Goal: Find specific page/section: Find specific page/section

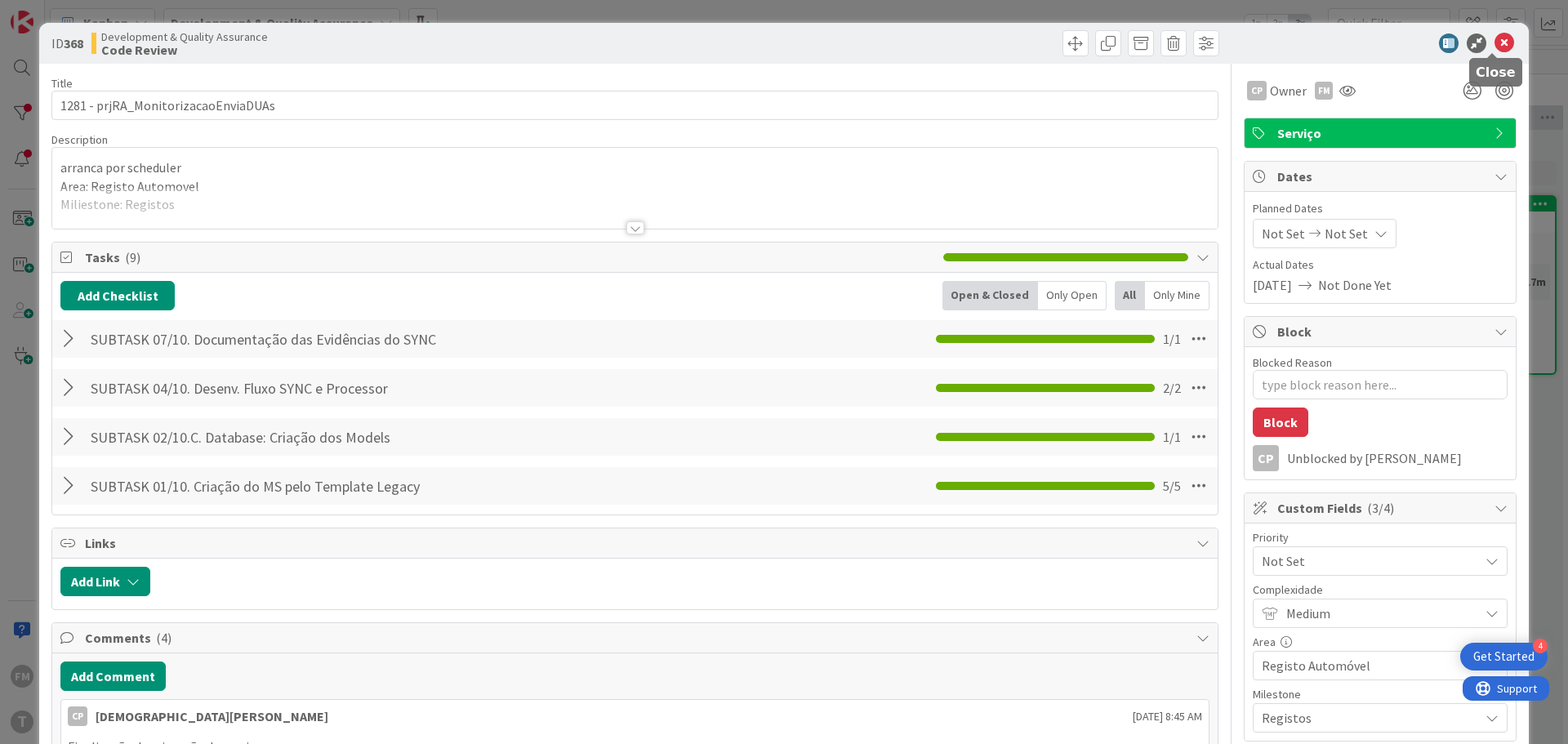
click at [1494, 40] on icon at bounding box center [1504, 43] width 19 height 19
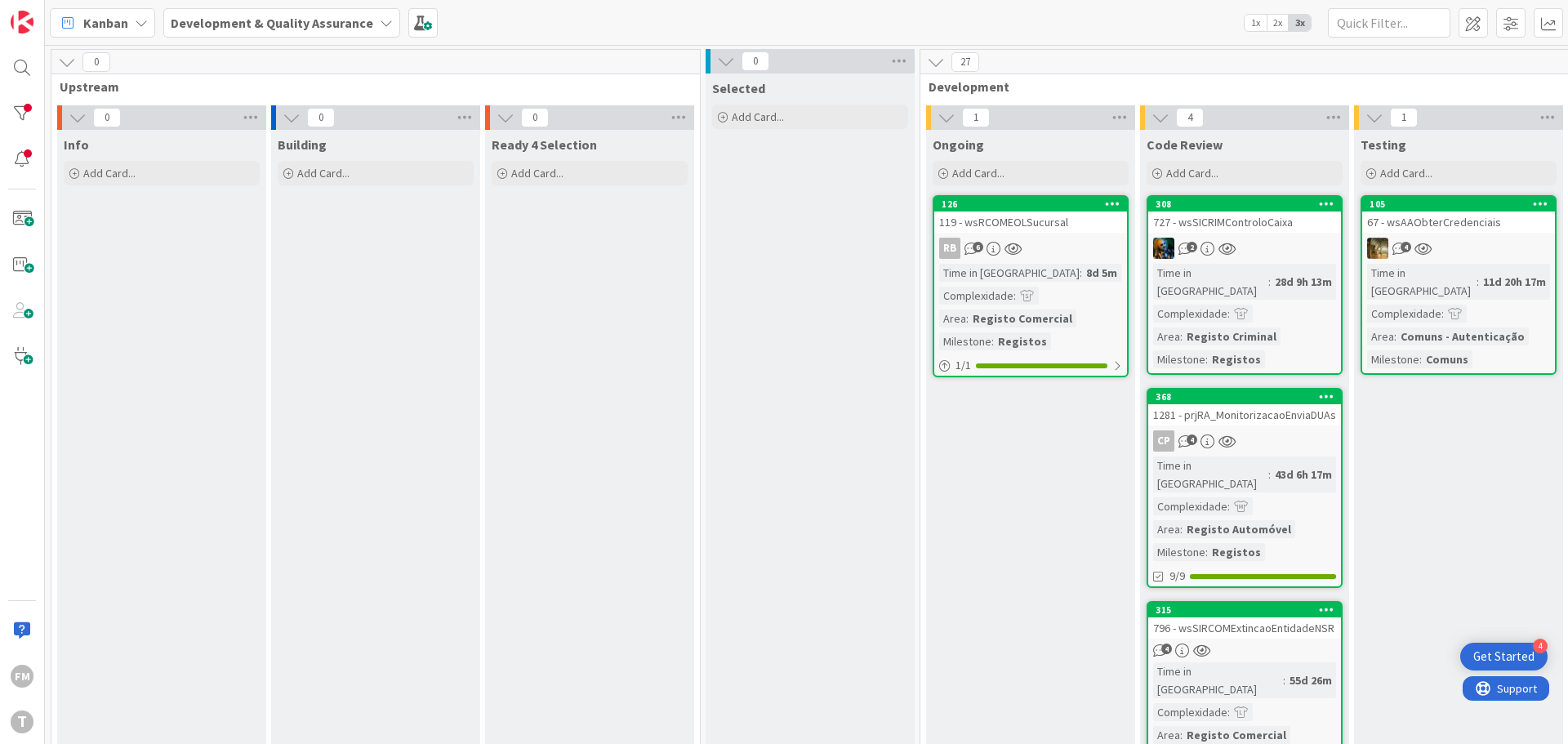
click at [1263, 229] on div "727 - wsSICRIMControloCaixa" at bounding box center [1244, 222] width 192 height 21
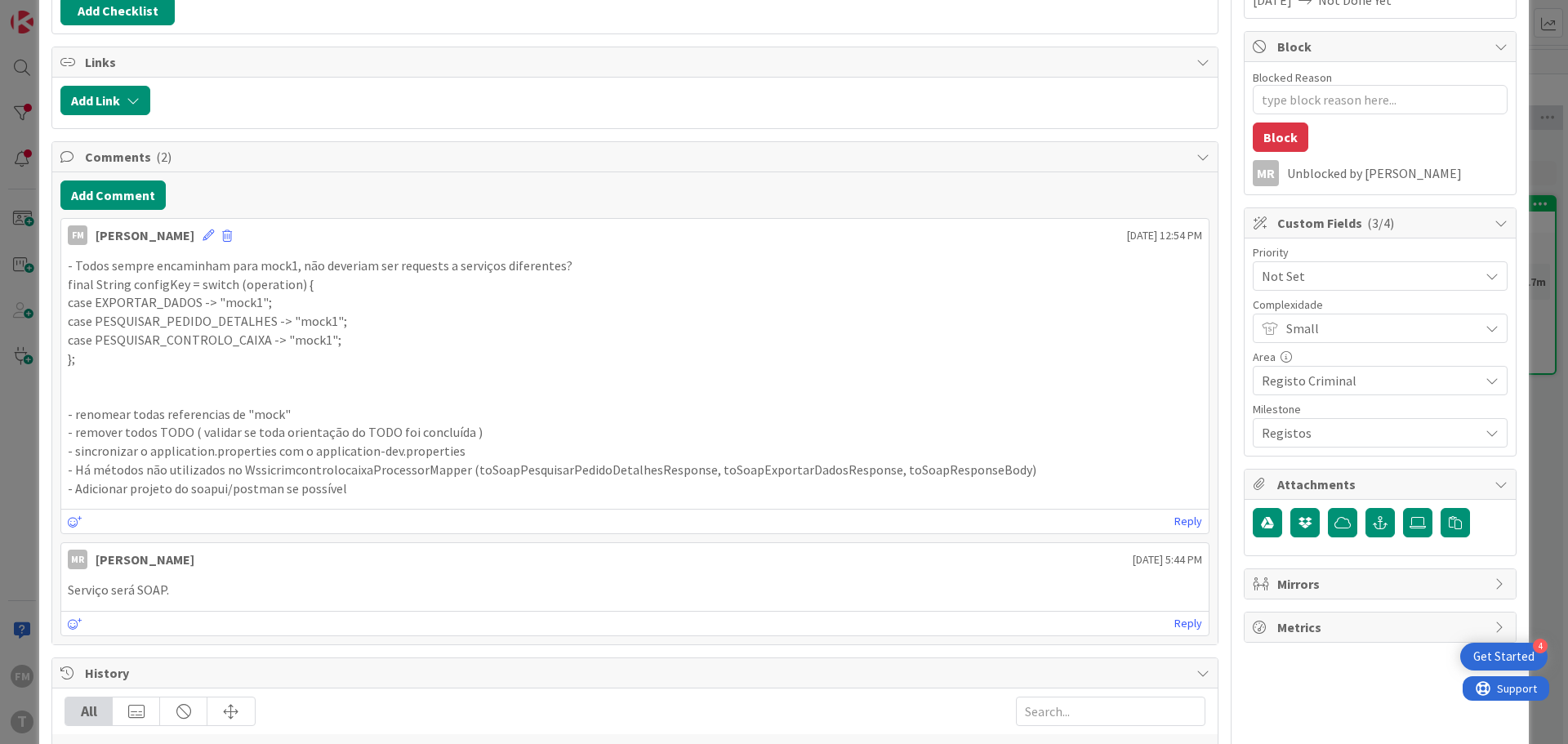
scroll to position [327, 0]
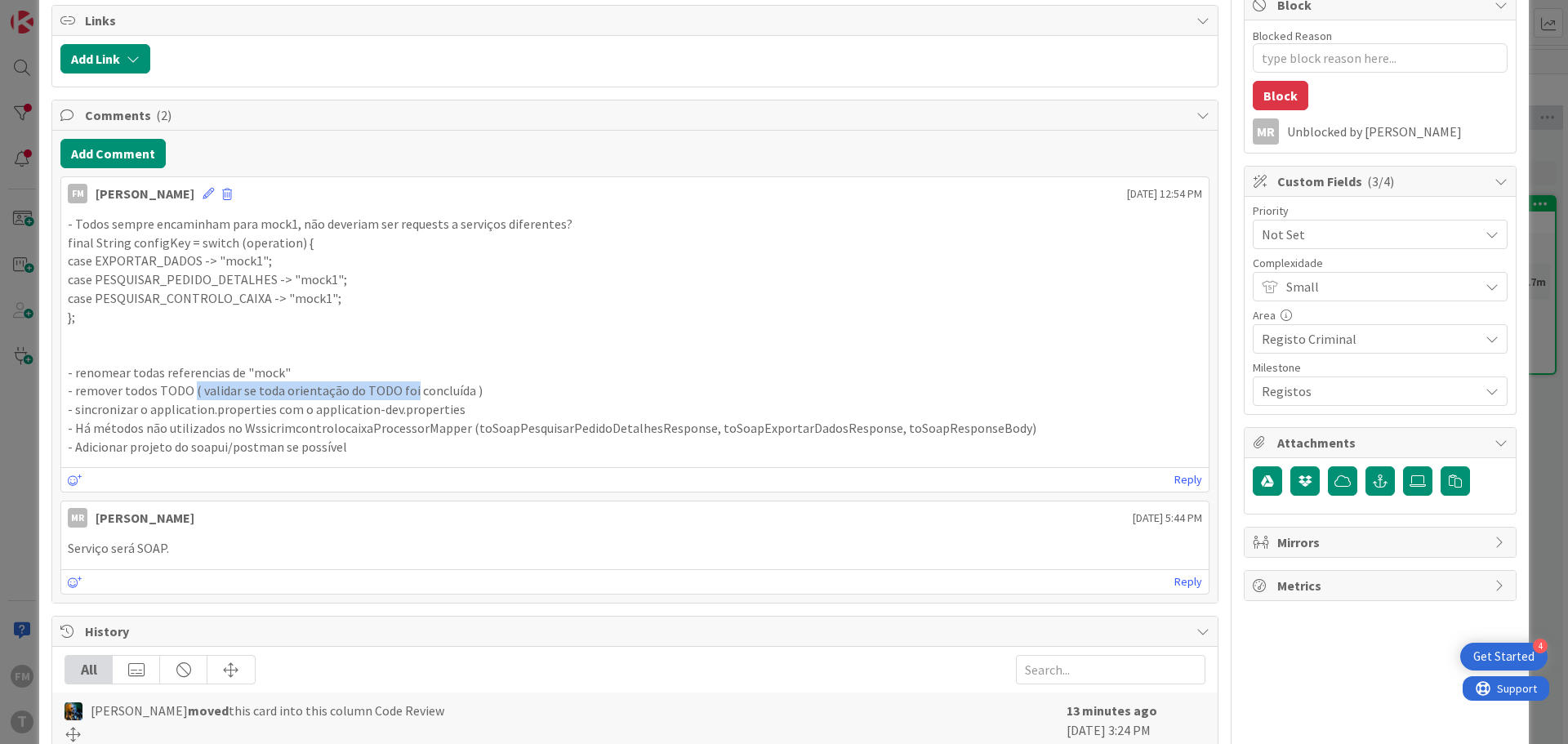
drag, startPoint x: 192, startPoint y: 388, endPoint x: 408, endPoint y: 393, distance: 216.1
click at [408, 393] on p "- remover todos TODO ( validar se toda orientação do TODO foi concluída )" at bounding box center [634, 390] width 1134 height 18
click at [356, 411] on p "- sincronizar o application.properties com o application-dev.properties" at bounding box center [634, 408] width 1134 height 18
drag, startPoint x: 124, startPoint y: 410, endPoint x: 197, endPoint y: 405, distance: 73.2
click at [197, 405] on p "- sincronizar o application.properties com o application-dev.properties" at bounding box center [634, 408] width 1134 height 18
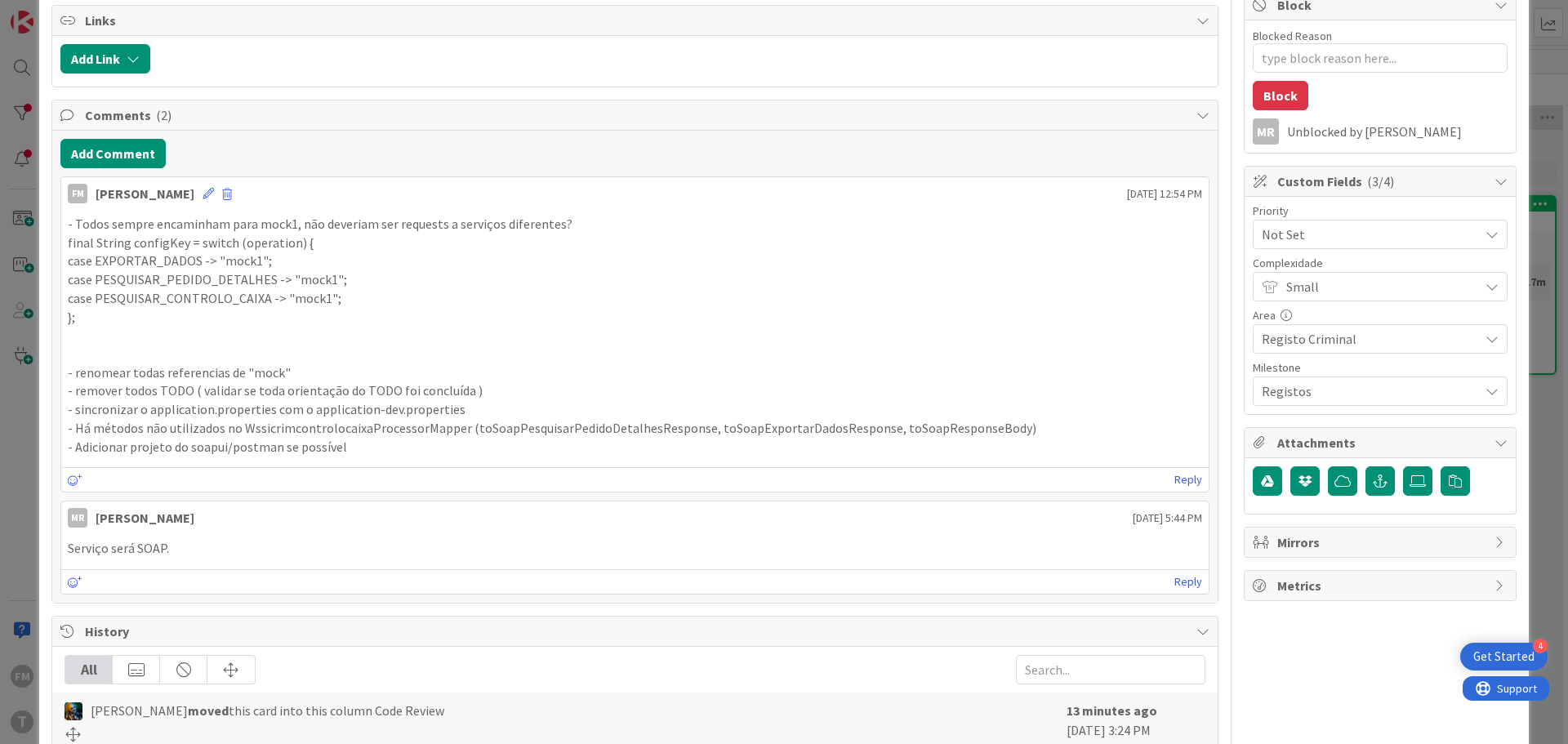
click at [147, 426] on p "- Há métodos não utilizados no WssicrimcontrolocaixaProcessorMapper (toSoapPesq…" at bounding box center [634, 428] width 1134 height 18
drag, startPoint x: 135, startPoint y: 431, endPoint x: 458, endPoint y: 425, distance: 323.1
click at [458, 425] on p "- Há métodos não utilizados no WssicrimcontrolocaixaProcessorMapper (toSoapPesq…" at bounding box center [634, 428] width 1134 height 18
click at [414, 427] on p "- Há métodos não utilizados no WssicrimcontrolocaixaProcessorMapper (toSoapPesq…" at bounding box center [634, 428] width 1134 height 18
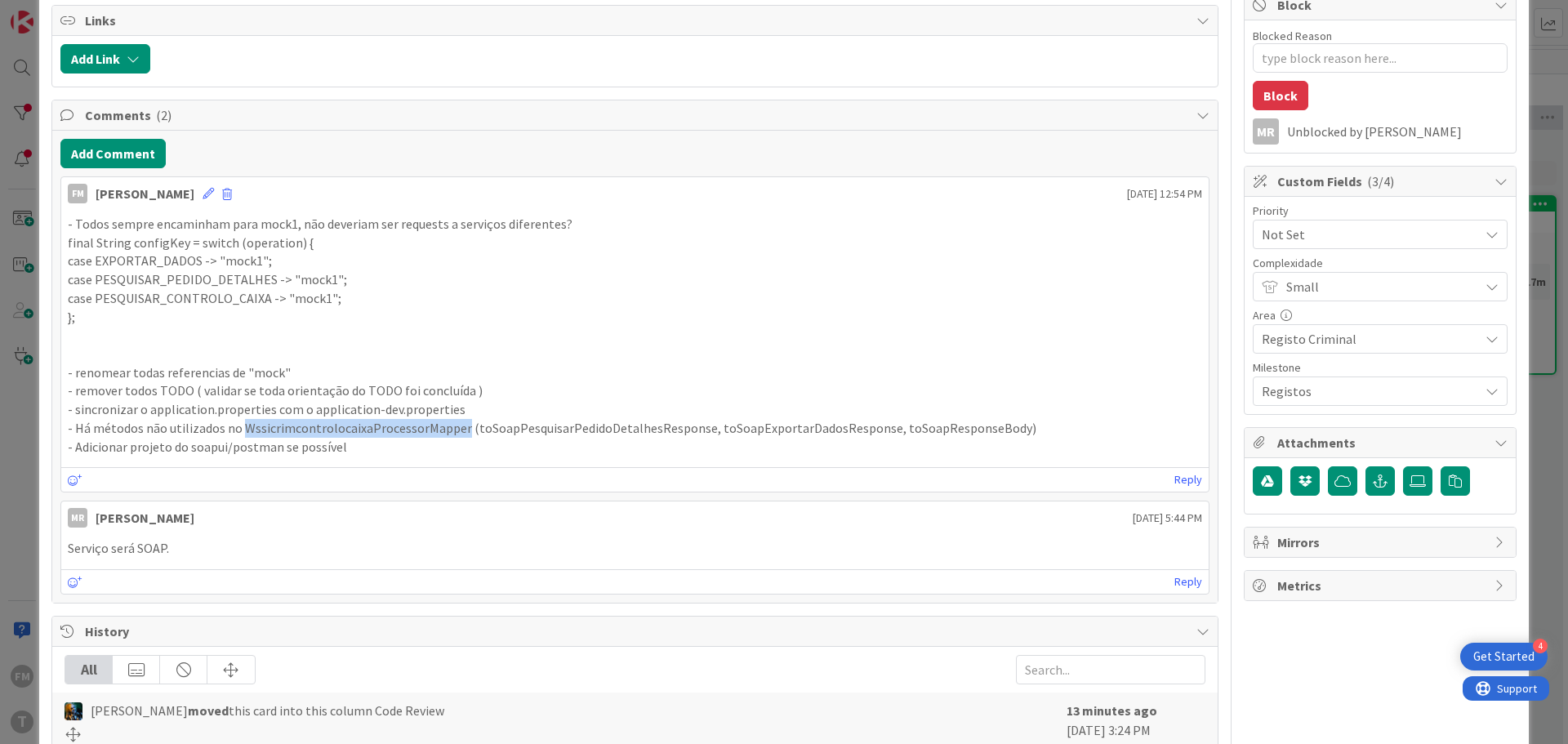
click at [452, 430] on p "- Há métodos não utilizados no WssicrimcontrolocaixaProcessorMapper (toSoapPesq…" at bounding box center [634, 428] width 1134 height 18
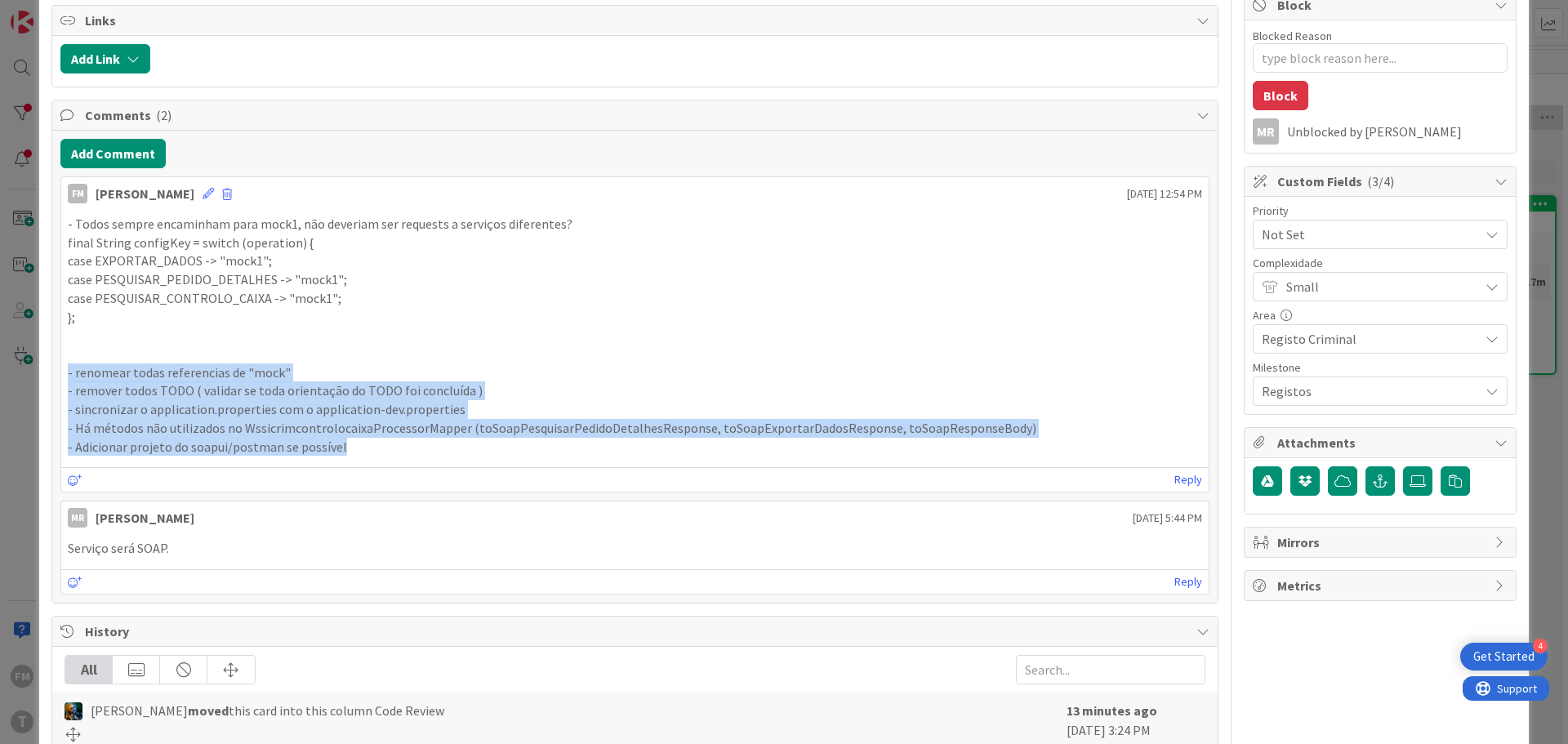
drag, startPoint x: 364, startPoint y: 452, endPoint x: 40, endPoint y: 373, distance: 333.5
click at [40, 373] on div "ID 308 Development & Quality Assurance Code Review Title 27 / 128 727 - wsSICRI…" at bounding box center [784, 408] width 1489 height 1424
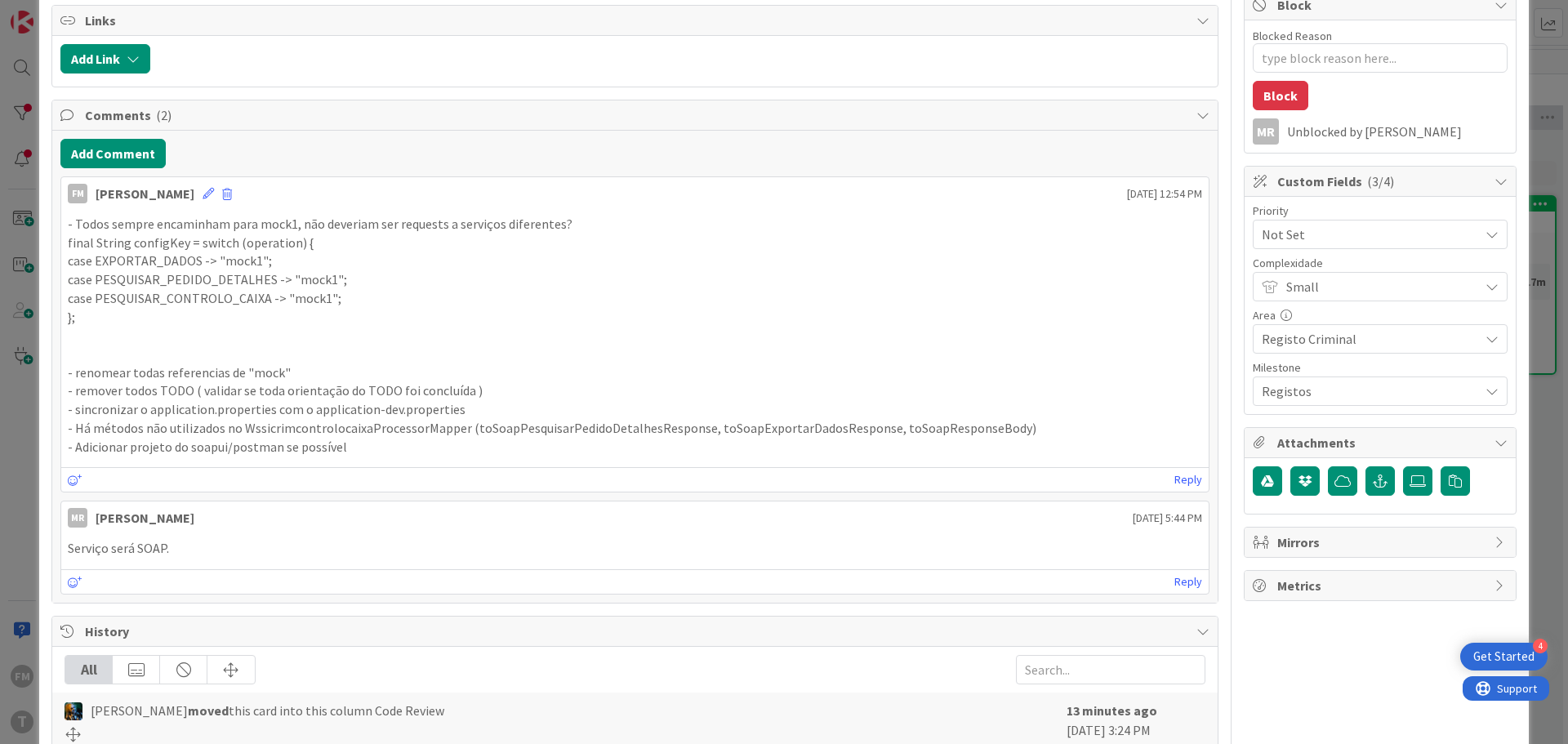
click at [110, 251] on p "case EXPORTAR_DADOS -> "mock1";" at bounding box center [634, 260] width 1134 height 18
drag, startPoint x: 502, startPoint y: 394, endPoint x: 55, endPoint y: 372, distance: 447.5
click at [55, 372] on div "Add Comment FM Fillipe Moreira September 09 2025 12:54 PM - Todos sempre encami…" at bounding box center [634, 366] width 1165 height 472
copy div "- renomear todas referencias de "mock" - remover todos TODO ( validar se toda o…"
click at [340, 429] on p "- Há métodos não utilizados no WssicrimcontrolocaixaProcessorMapper (toSoapPesq…" at bounding box center [634, 428] width 1134 height 18
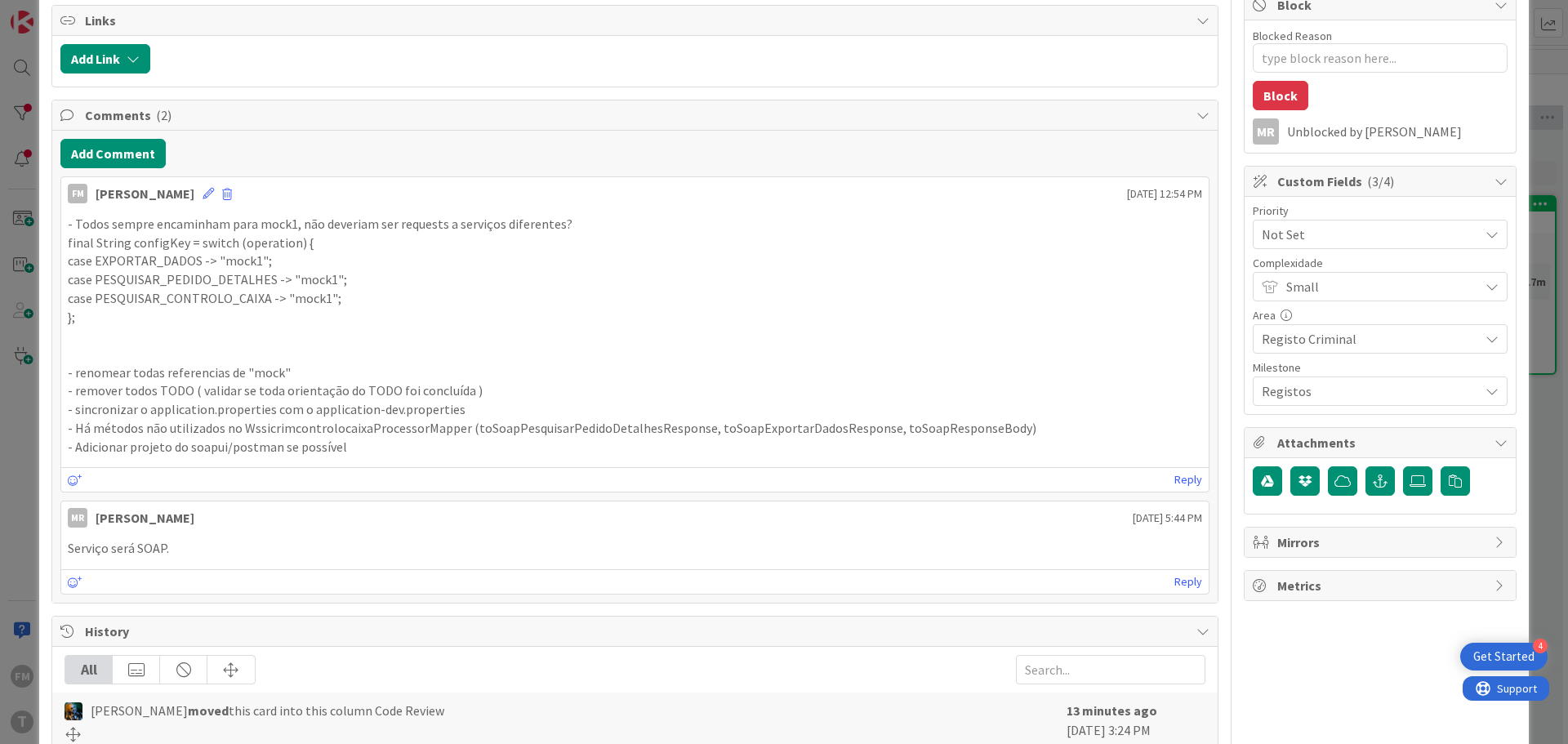
click at [278, 90] on div "Title 27 / 128 727 - wsSICRIMControloCaixa Description FM Fillipe Moreira joine…" at bounding box center [635, 423] width 1167 height 1371
click at [119, 336] on p at bounding box center [634, 335] width 1134 height 18
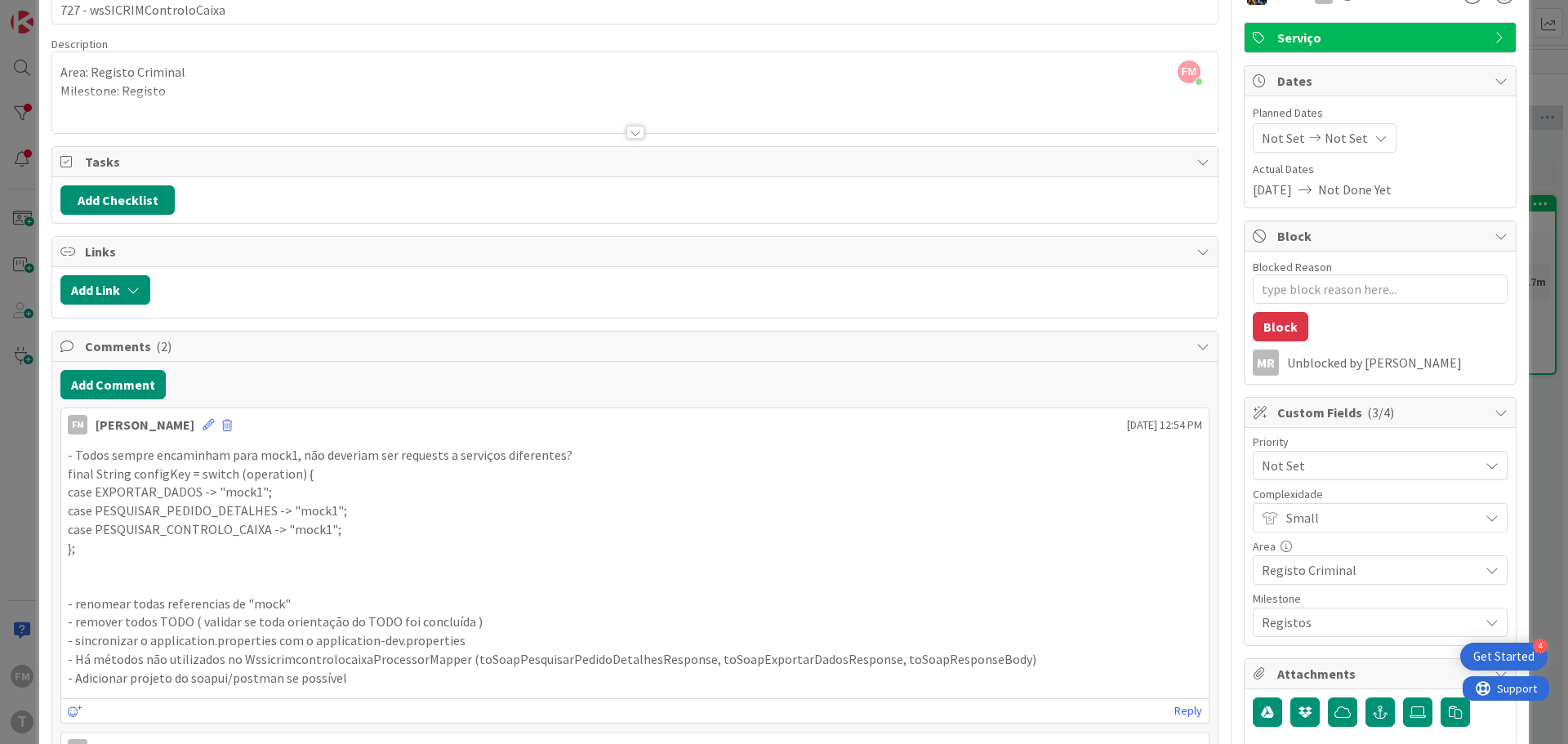
scroll to position [0, 0]
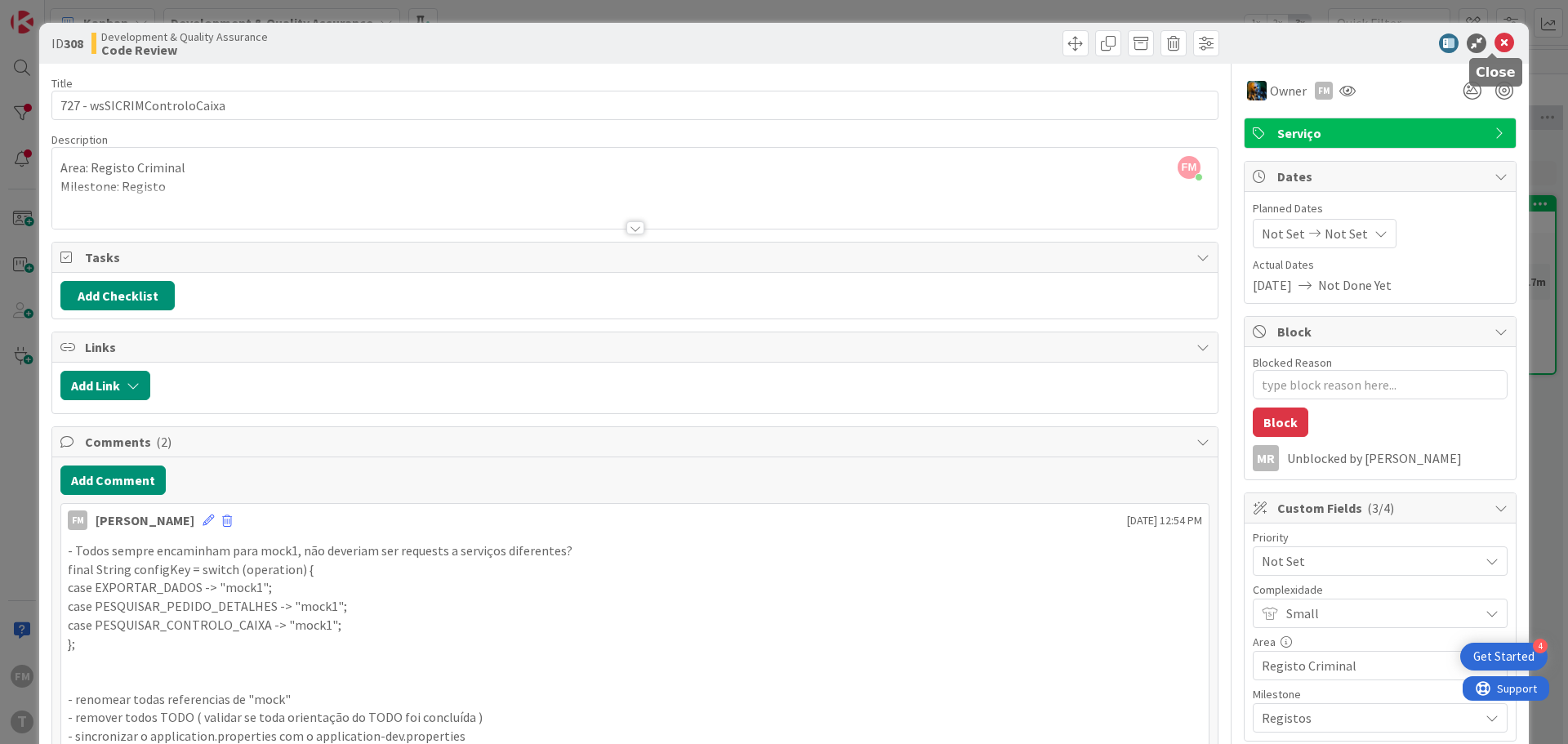
click at [1499, 43] on icon at bounding box center [1504, 43] width 19 height 19
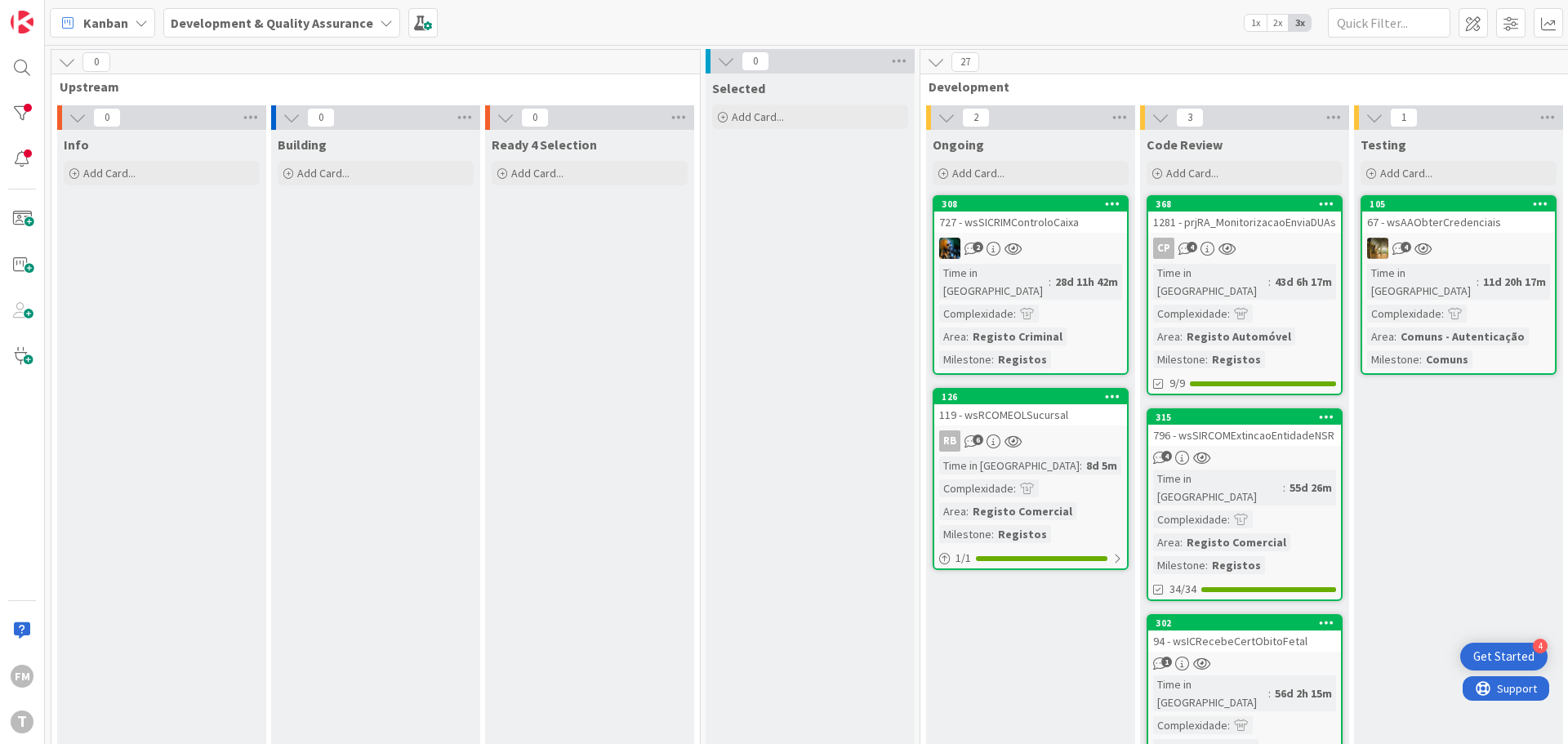
click at [1006, 242] on icon at bounding box center [1013, 249] width 18 height 14
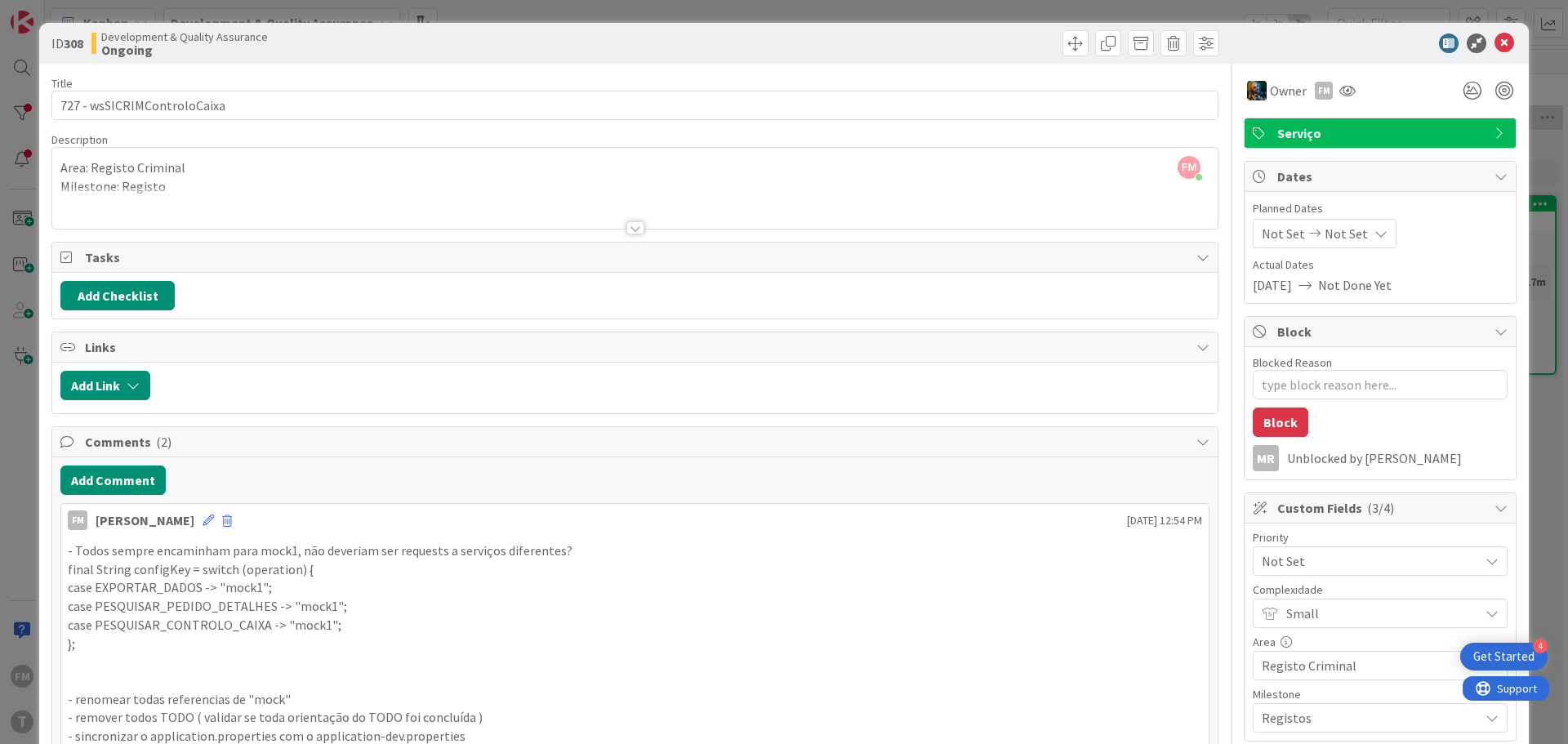
scroll to position [245, 0]
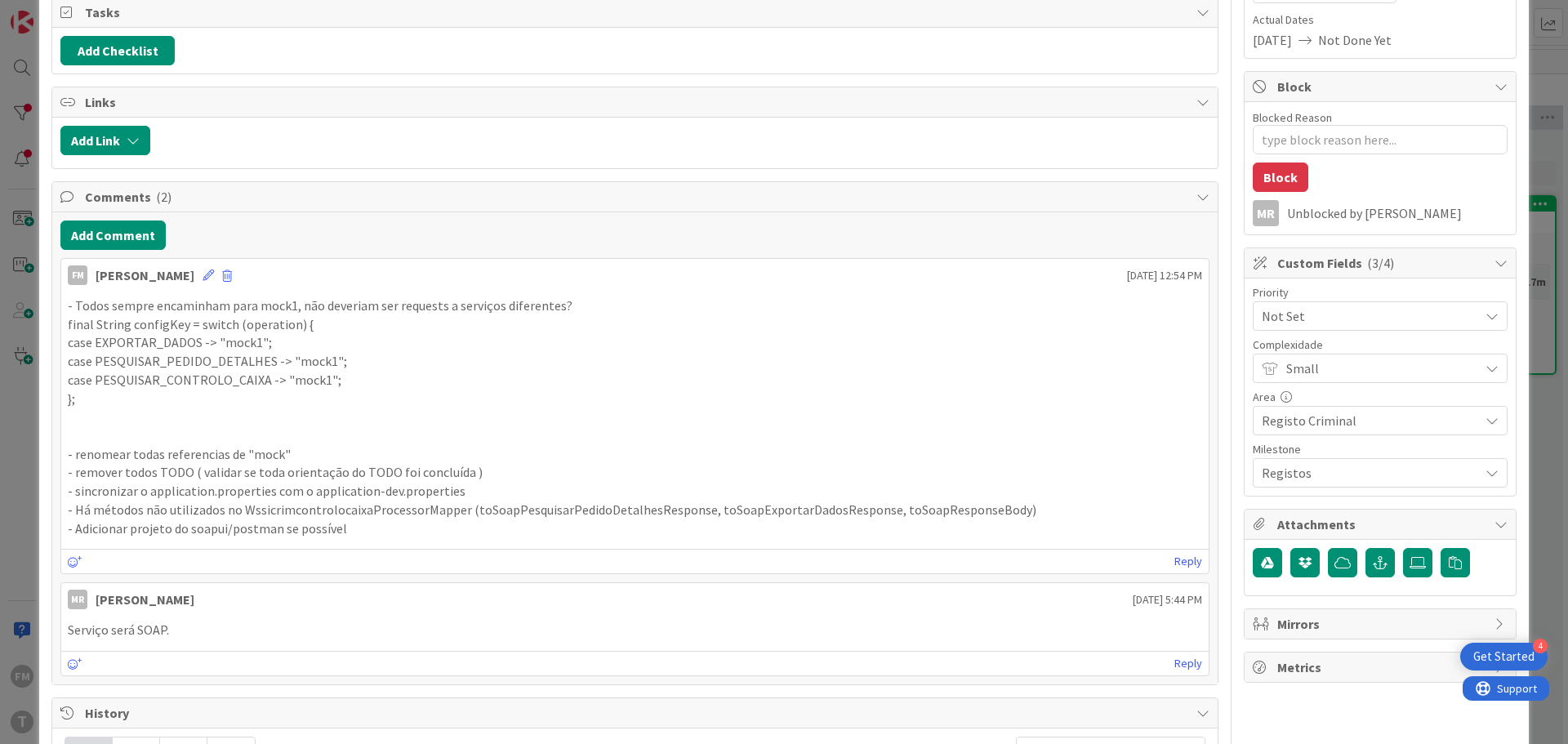
click at [315, 501] on p "- Há métodos não utilizados no WssicrimcontrolocaixaProcessorMapper (toSoapPesq…" at bounding box center [634, 509] width 1134 height 18
click at [314, 505] on p "- Há métodos não utilizados no WssicrimcontrolocaixaProcessorMapper (toSoapPesq…" at bounding box center [634, 509] width 1134 height 18
copy p "WssicrimcontrolocaixaProcessorMapper"
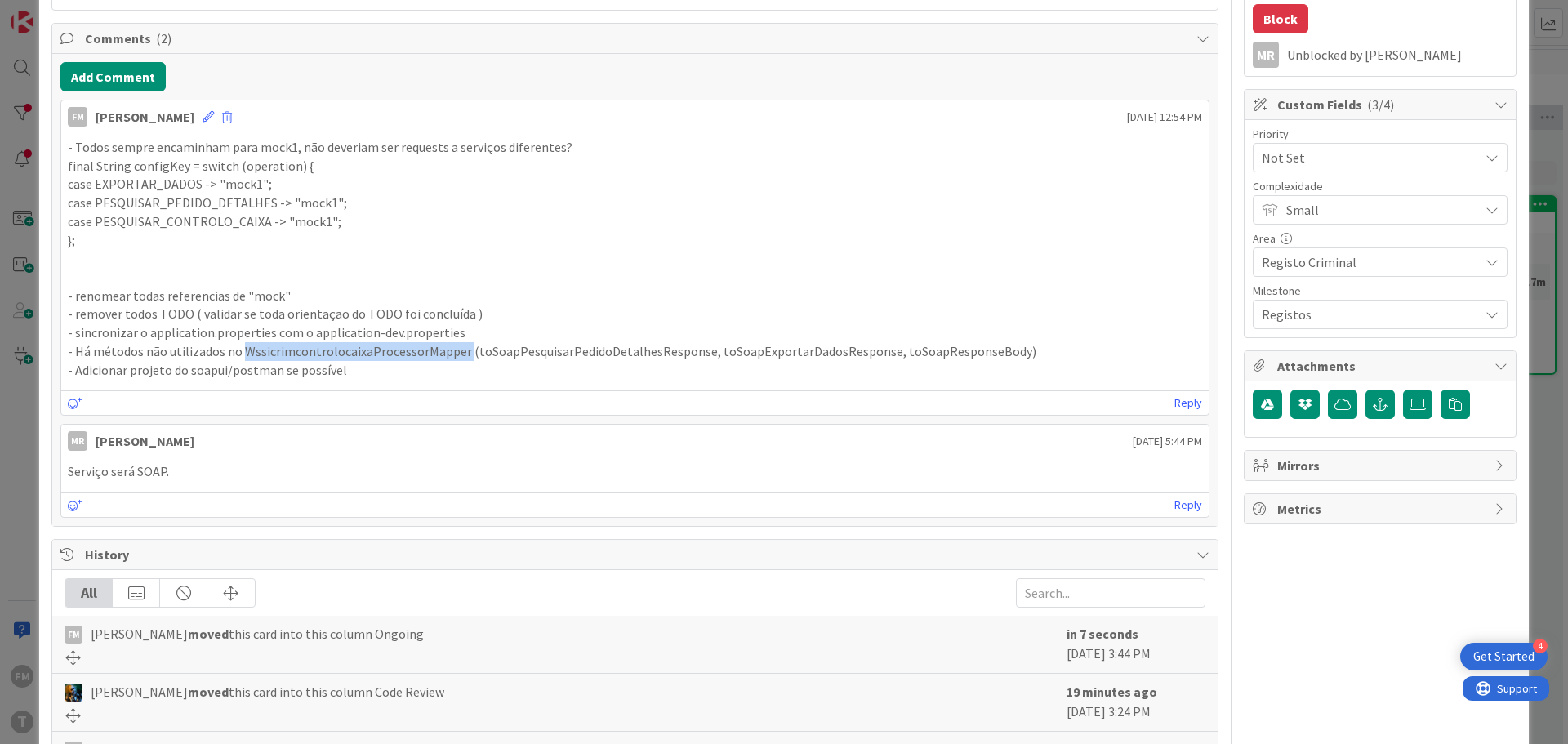
scroll to position [0, 0]
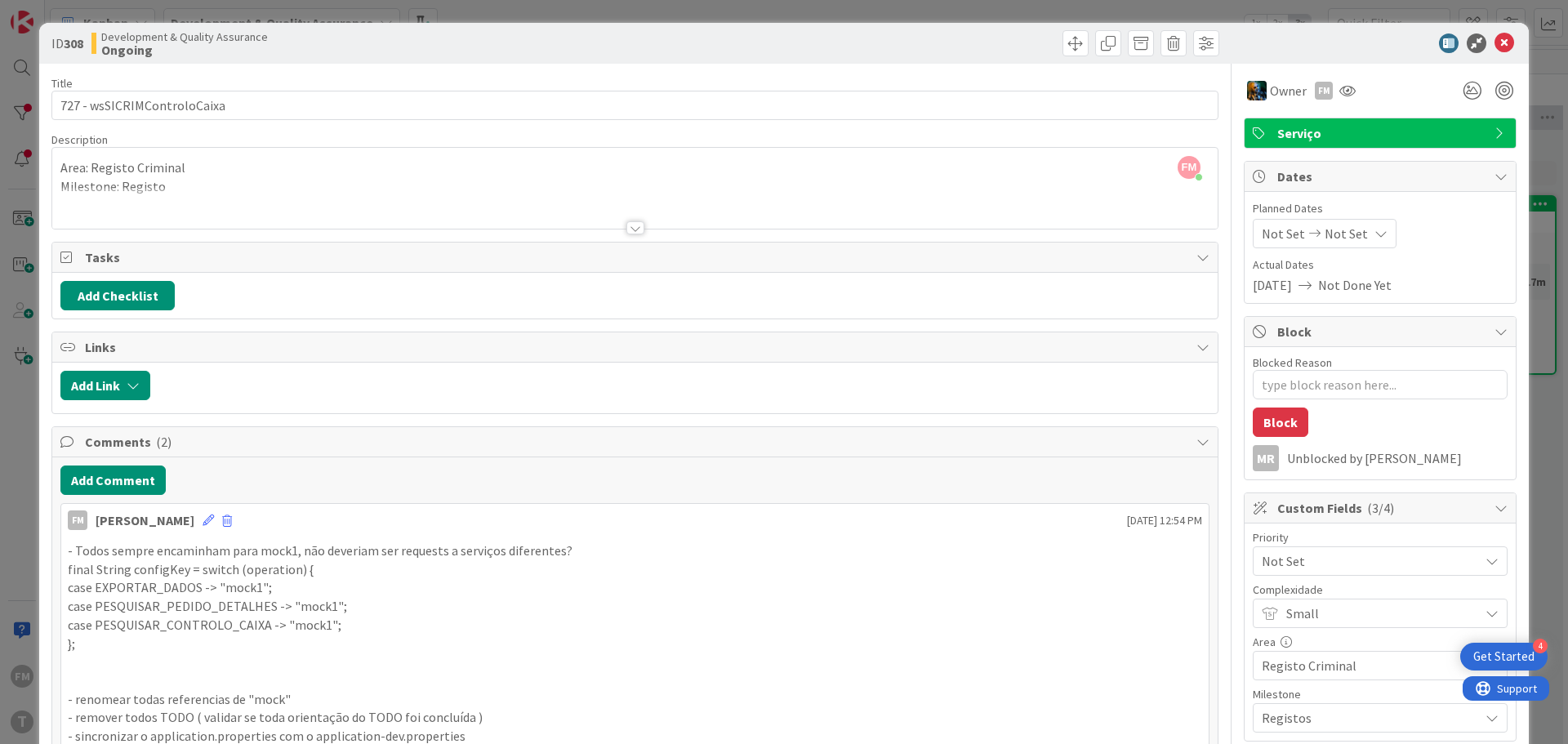
click at [1494, 41] on icon at bounding box center [1504, 43] width 19 height 19
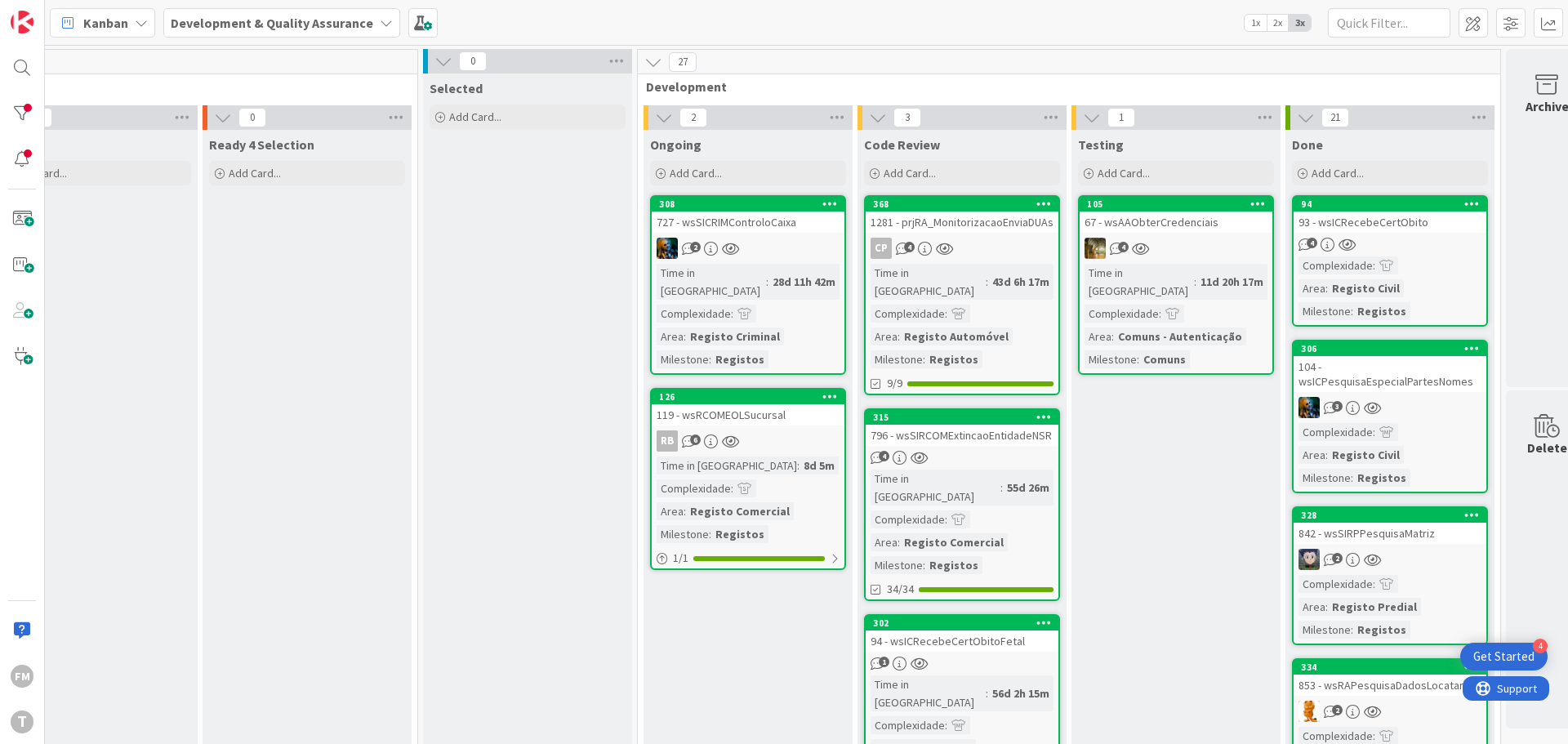
scroll to position [0, 285]
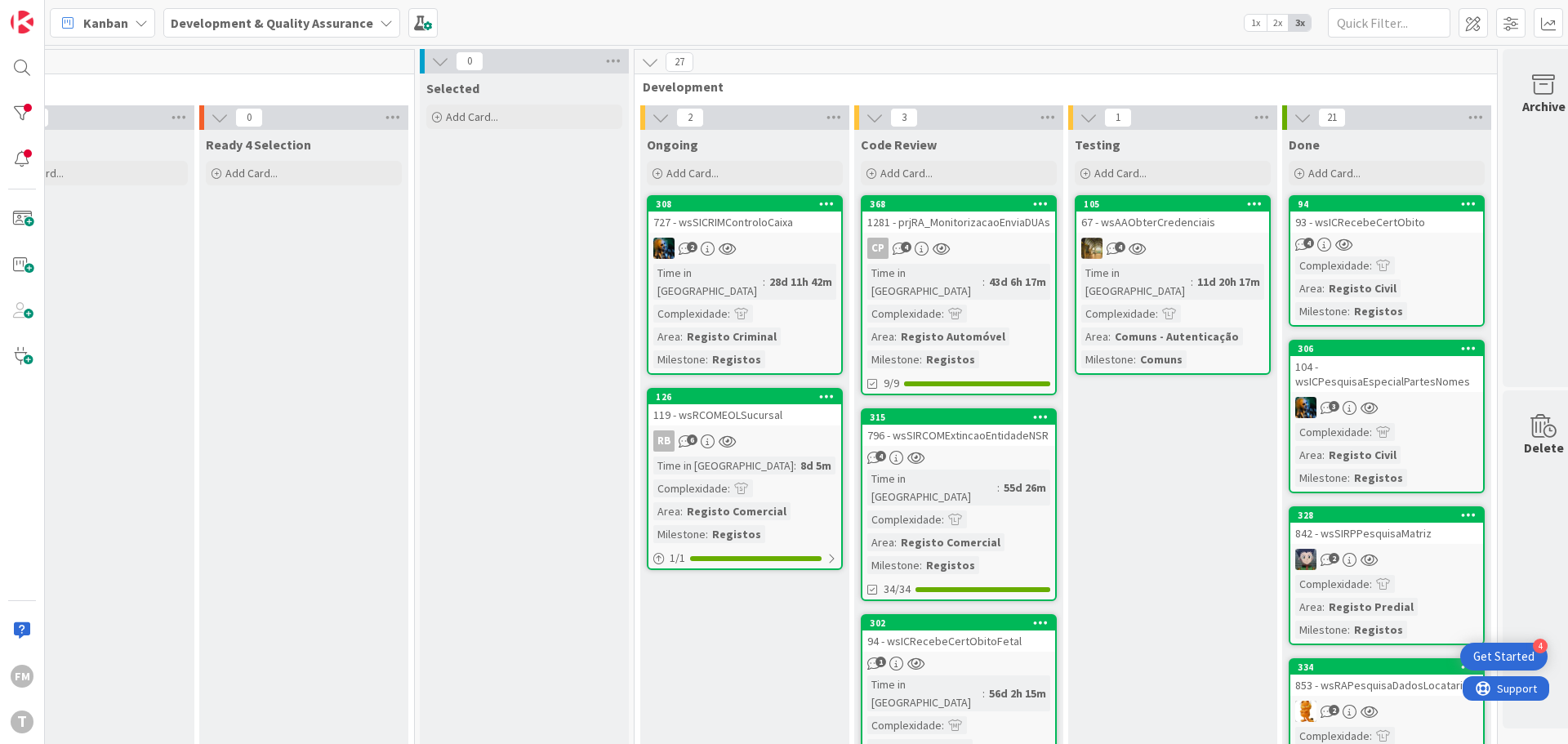
click at [1009, 451] on div "4" at bounding box center [957, 458] width 192 height 14
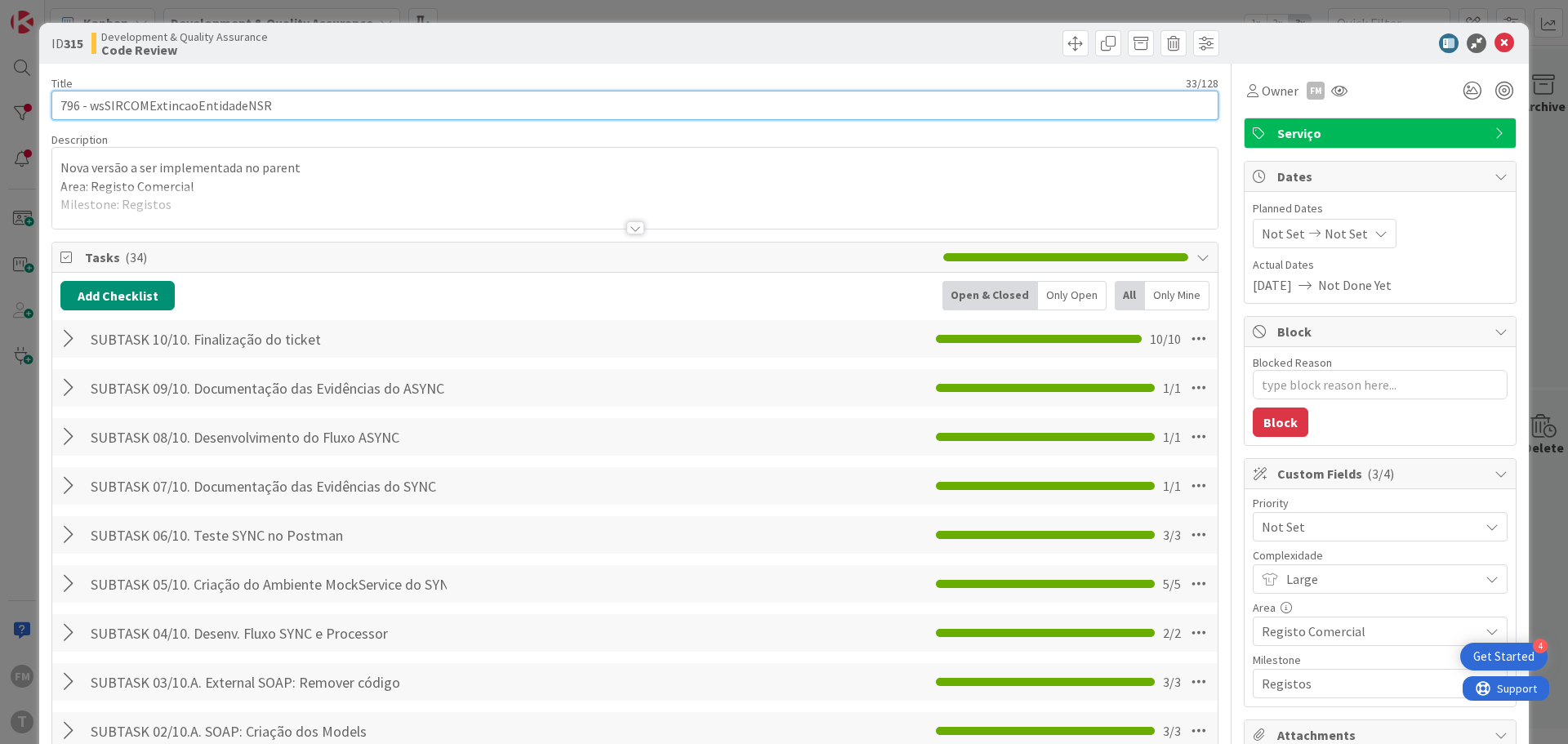
type textarea "x"
click at [243, 101] on input "796 - wsSIRCOMExtincaoEntidadeNSR" at bounding box center [635, 105] width 1167 height 29
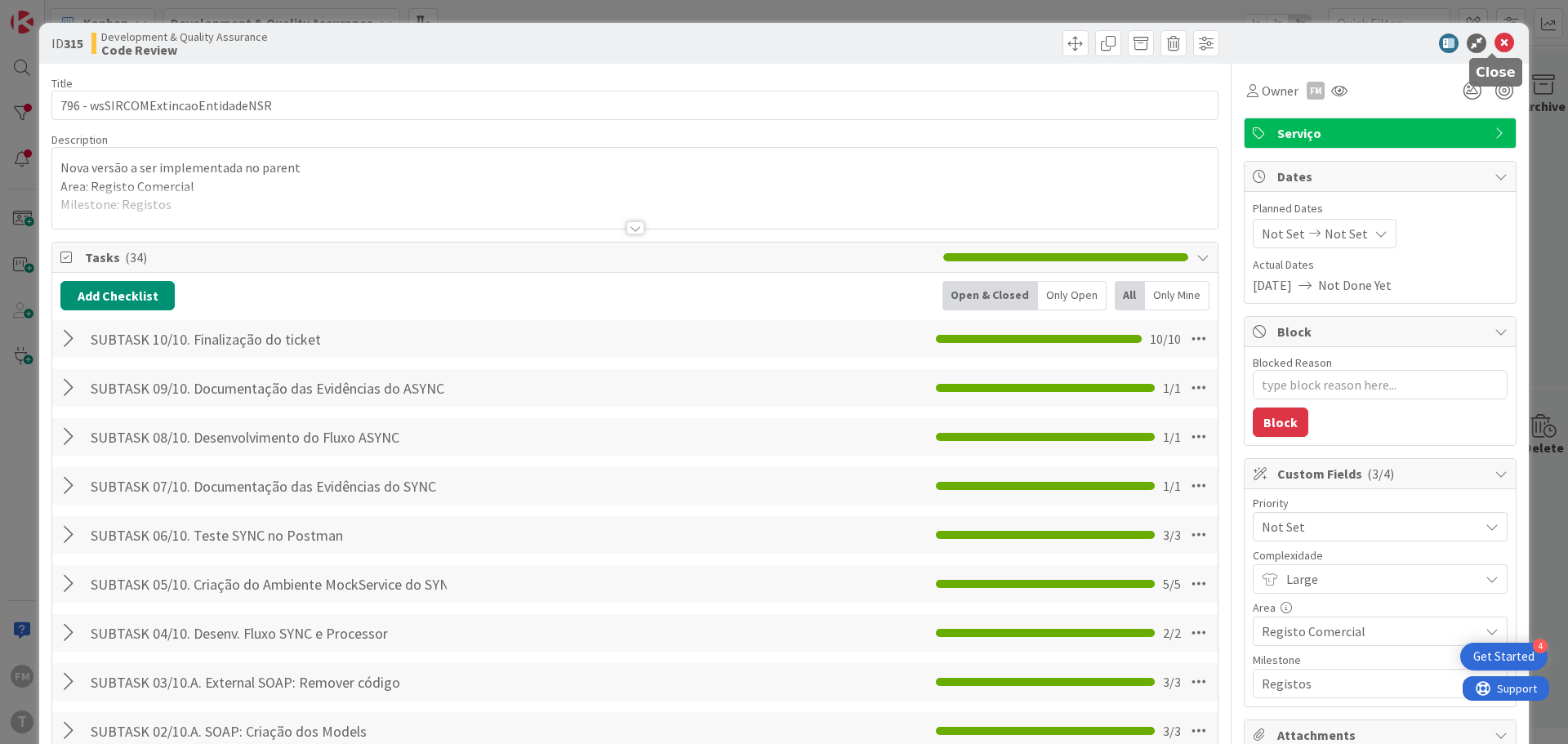
click at [1494, 41] on icon at bounding box center [1504, 43] width 19 height 19
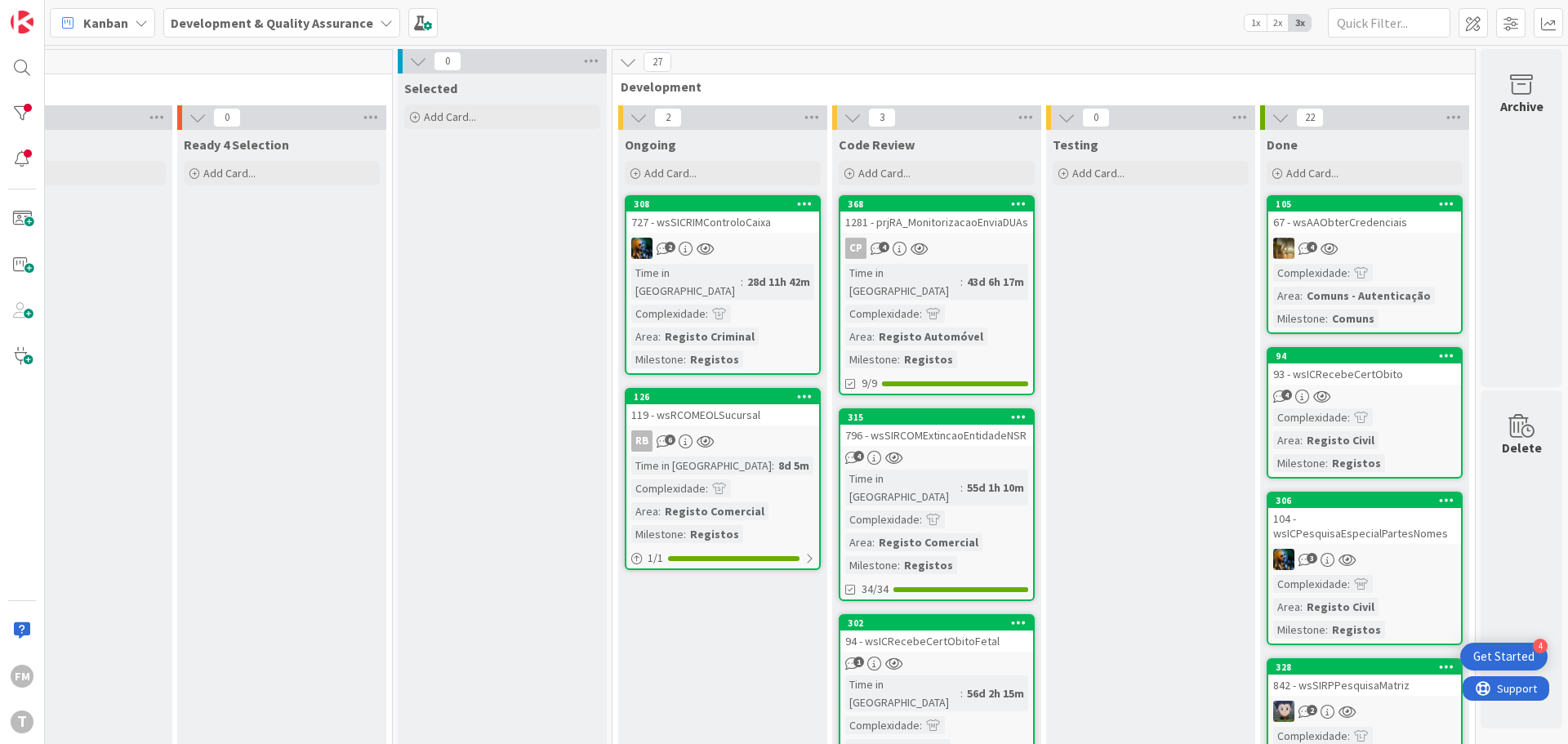
scroll to position [204, 320]
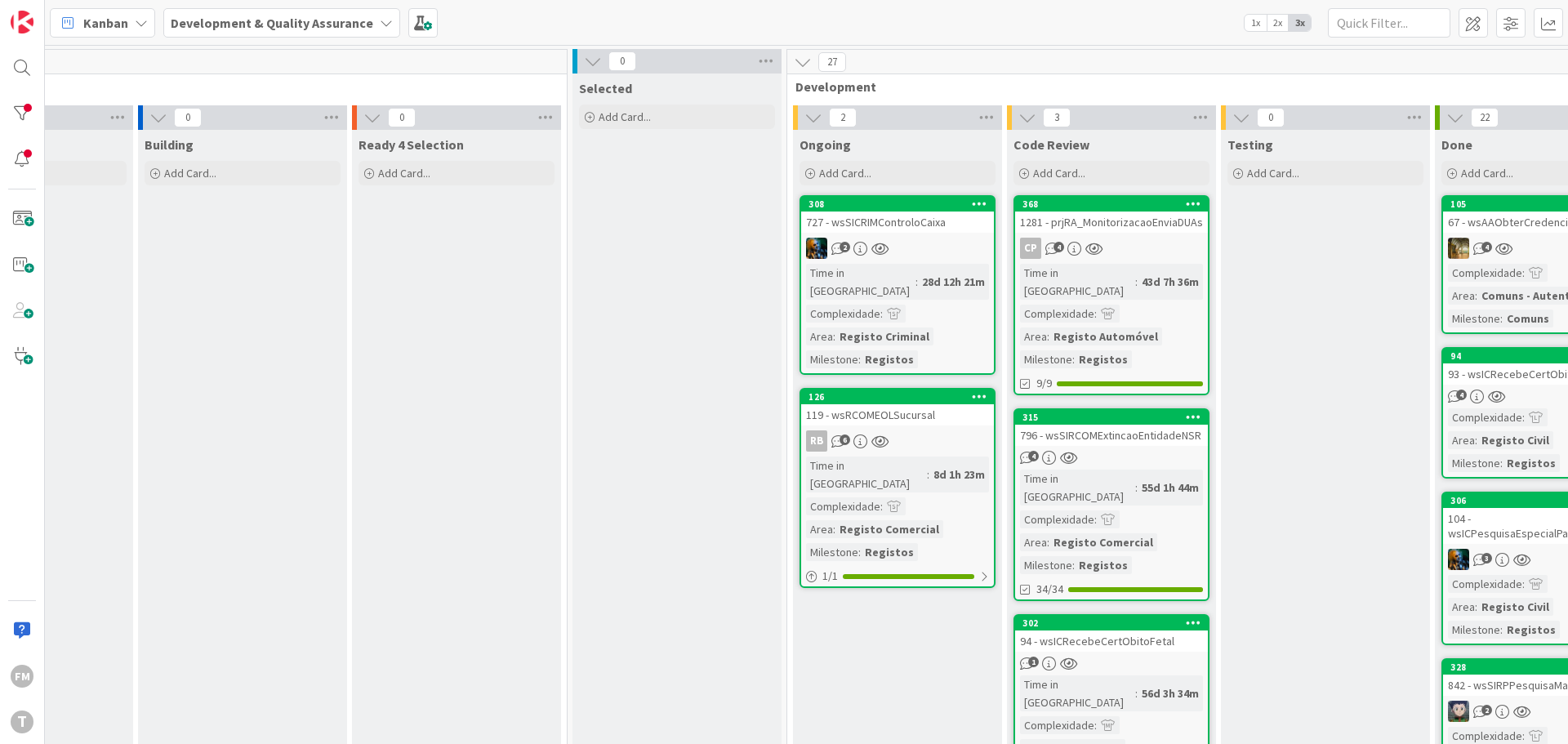
scroll to position [0, 320]
